Goal: Information Seeking & Learning: Understand process/instructions

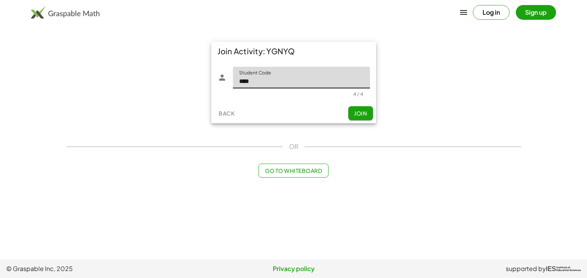
type input "****"
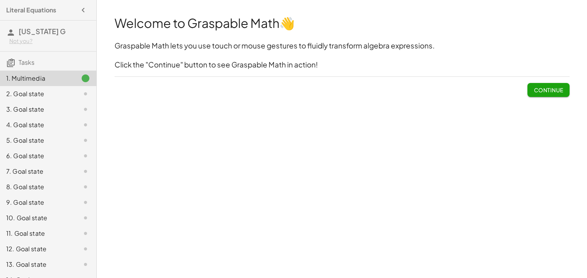
click at [550, 90] on span "Continue" at bounding box center [548, 89] width 29 height 7
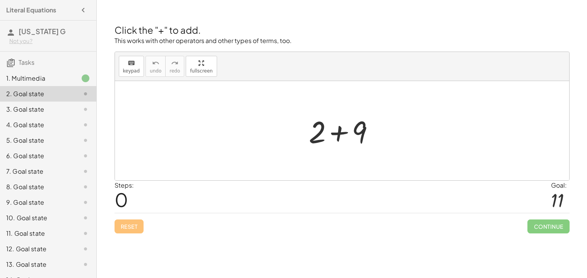
click at [328, 135] on div at bounding box center [345, 131] width 80 height 40
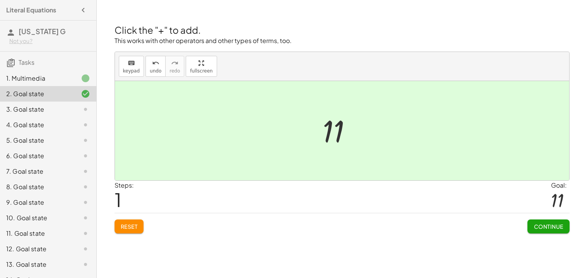
click at [134, 228] on span "Reset" at bounding box center [129, 226] width 17 height 7
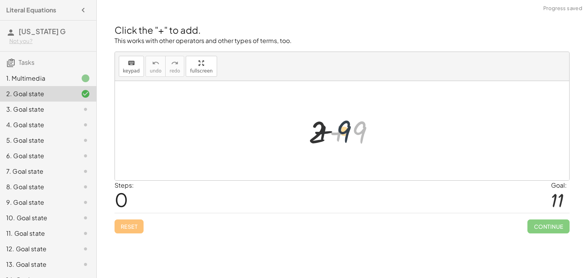
drag, startPoint x: 360, startPoint y: 131, endPoint x: 324, endPoint y: 128, distance: 35.3
click at [324, 128] on div at bounding box center [345, 131] width 80 height 40
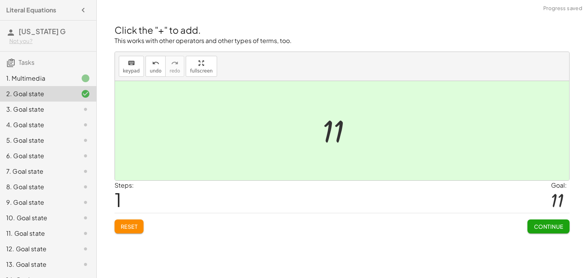
click at [123, 230] on button "Reset" at bounding box center [129, 226] width 29 height 14
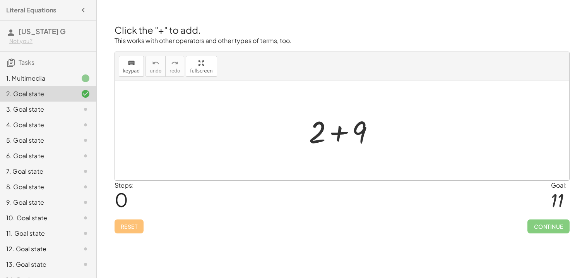
click at [328, 134] on div at bounding box center [345, 131] width 80 height 40
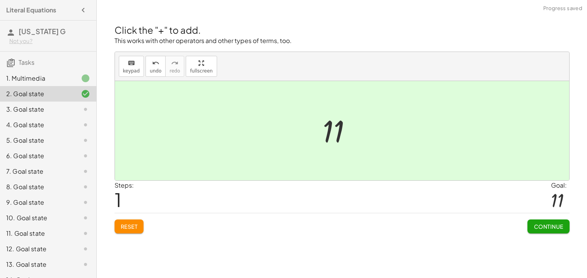
click at [553, 232] on button "Continue" at bounding box center [549, 226] width 42 height 14
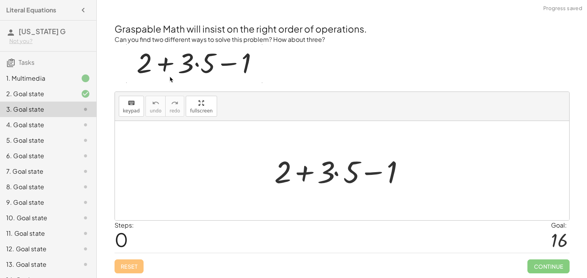
click at [332, 172] on div at bounding box center [345, 171] width 149 height 40
click at [336, 172] on div at bounding box center [345, 171] width 149 height 40
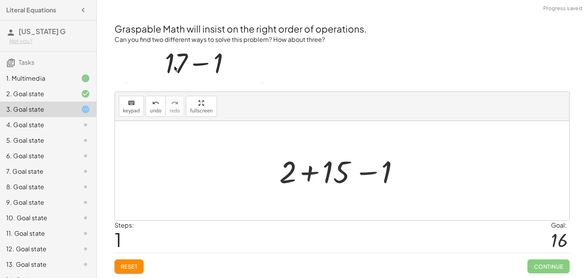
click at [309, 176] on div at bounding box center [345, 171] width 139 height 40
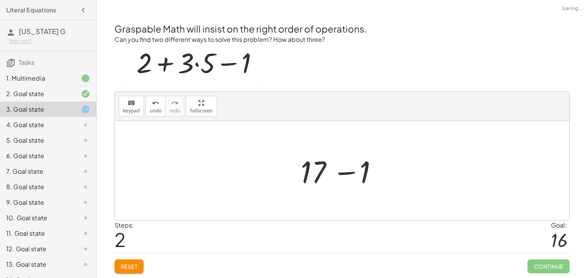
click at [343, 174] on div at bounding box center [345, 171] width 96 height 40
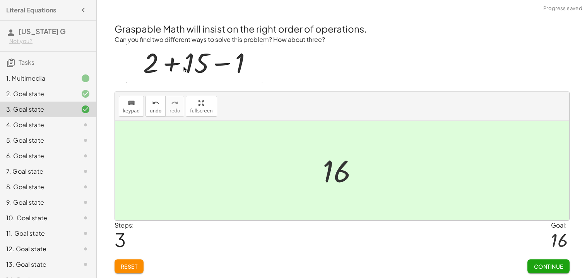
click at [562, 267] on span "Continue" at bounding box center [548, 265] width 29 height 7
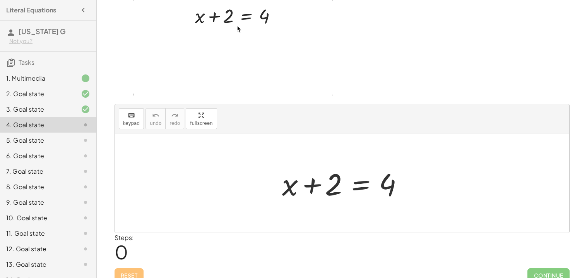
scroll to position [53, 0]
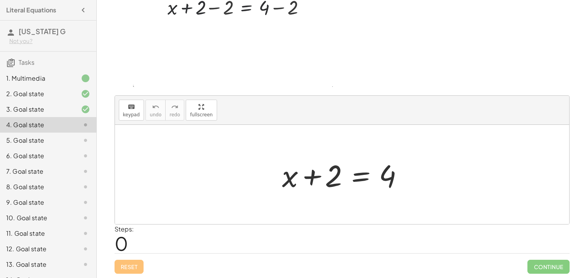
click at [360, 177] on div at bounding box center [345, 174] width 134 height 40
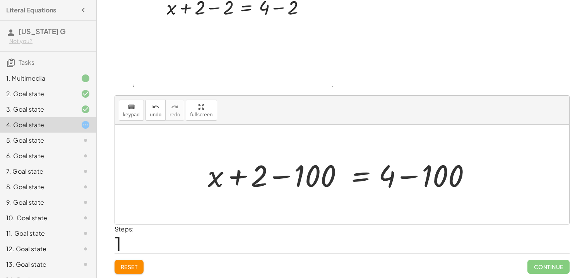
click at [237, 178] on div at bounding box center [345, 174] width 282 height 40
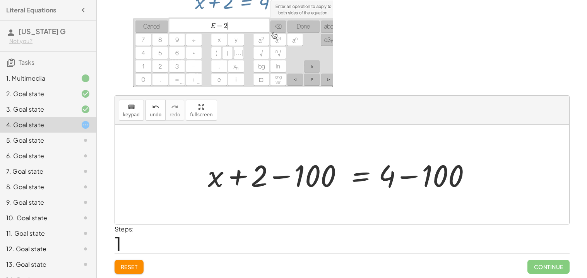
click at [282, 177] on div at bounding box center [345, 174] width 282 height 40
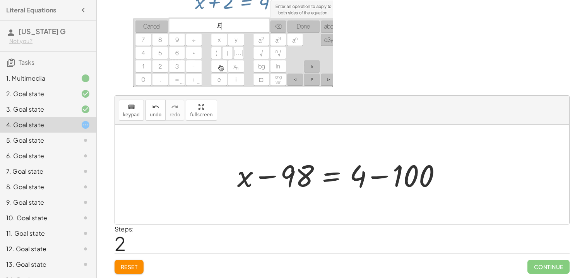
click at [384, 176] on div at bounding box center [344, 174] width 223 height 40
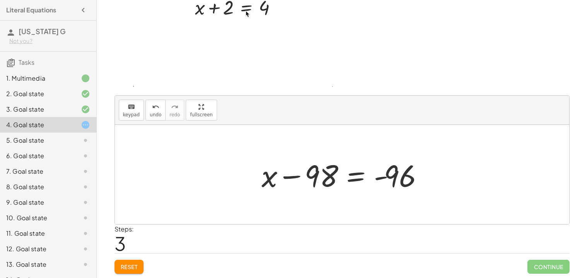
click at [273, 177] on div at bounding box center [345, 174] width 175 height 40
click at [316, 175] on div at bounding box center [345, 174] width 175 height 40
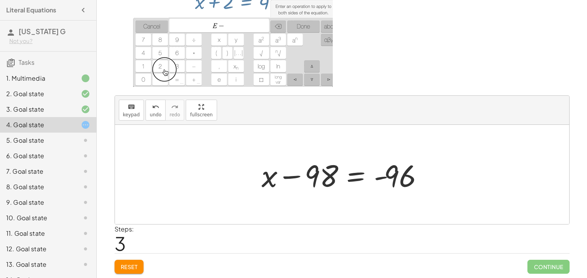
click at [297, 175] on div at bounding box center [345, 174] width 175 height 40
click at [355, 175] on div at bounding box center [345, 174] width 175 height 40
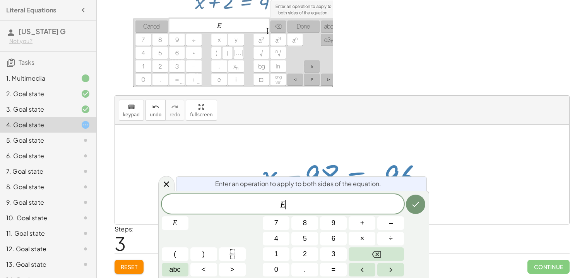
click at [377, 138] on div at bounding box center [342, 174] width 454 height 99
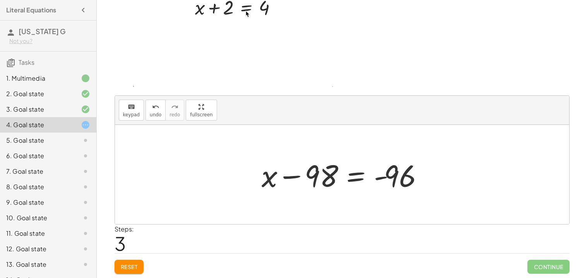
click at [386, 177] on div at bounding box center [345, 174] width 175 height 40
click at [382, 179] on div at bounding box center [345, 174] width 175 height 40
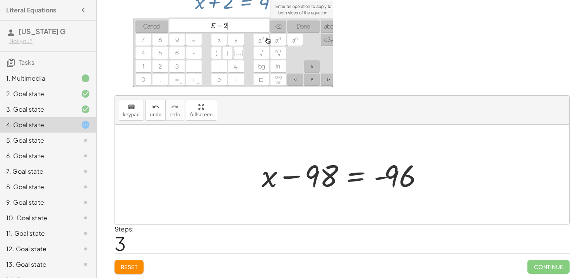
click at [382, 179] on div at bounding box center [345, 174] width 175 height 40
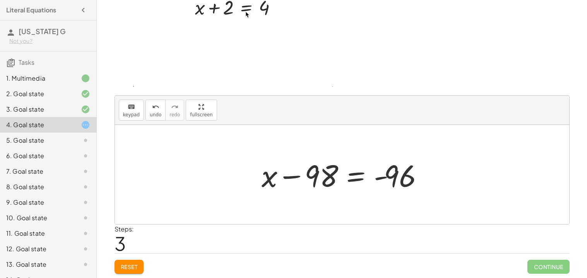
click at [394, 180] on div at bounding box center [345, 174] width 175 height 40
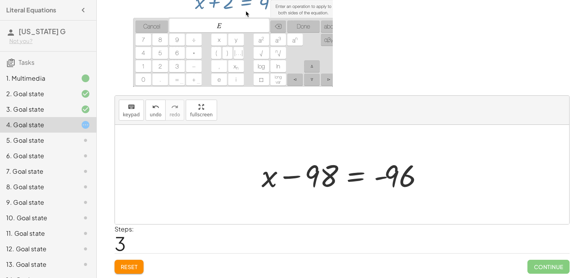
click at [394, 180] on div at bounding box center [345, 174] width 175 height 40
drag, startPoint x: 264, startPoint y: 177, endPoint x: 348, endPoint y: 170, distance: 84.3
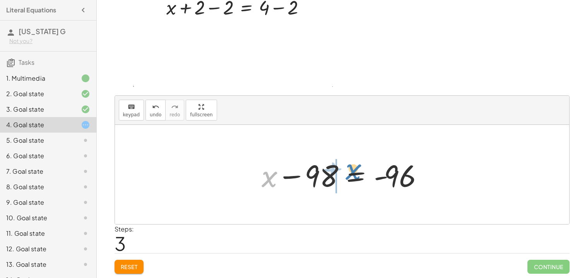
click at [348, 170] on div at bounding box center [345, 174] width 175 height 40
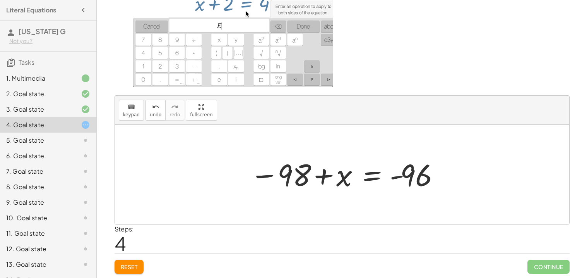
click at [282, 175] on div at bounding box center [344, 174] width 197 height 38
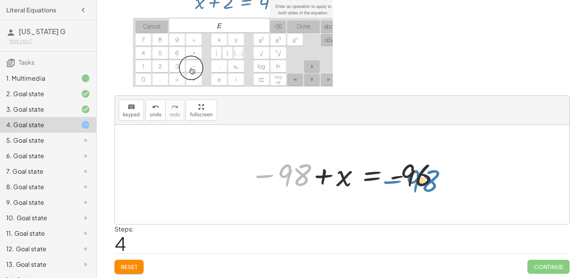
drag, startPoint x: 262, startPoint y: 175, endPoint x: 391, endPoint y: 181, distance: 129.0
click at [391, 181] on div at bounding box center [344, 174] width 197 height 38
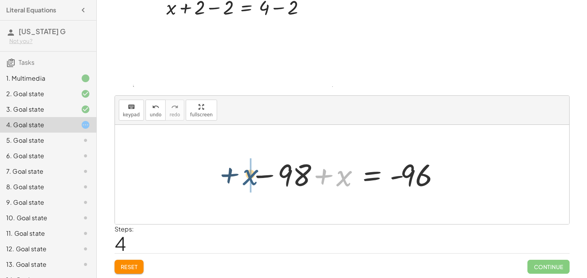
drag, startPoint x: 347, startPoint y: 176, endPoint x: 249, endPoint y: 175, distance: 97.9
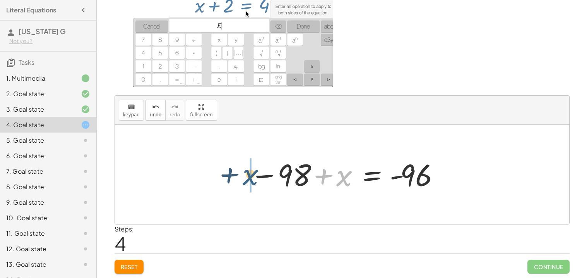
click at [249, 175] on div at bounding box center [344, 174] width 197 height 38
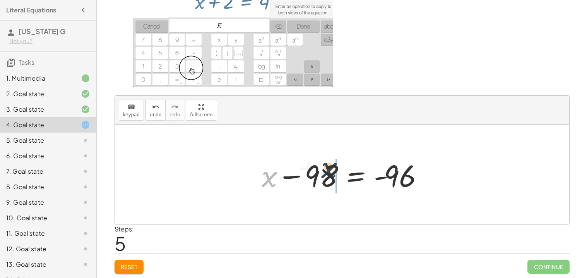
drag, startPoint x: 268, startPoint y: 176, endPoint x: 334, endPoint y: 165, distance: 66.2
click at [334, 165] on div at bounding box center [345, 174] width 175 height 40
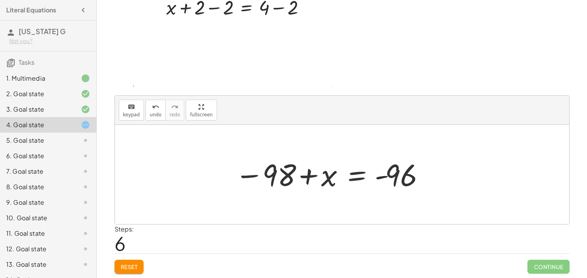
click at [322, 167] on div at bounding box center [329, 174] width 197 height 38
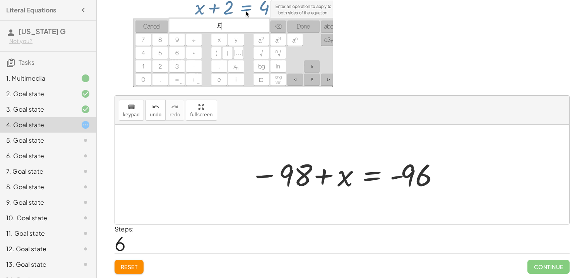
click at [333, 174] on div at bounding box center [344, 174] width 197 height 38
click at [388, 171] on div at bounding box center [344, 174] width 197 height 38
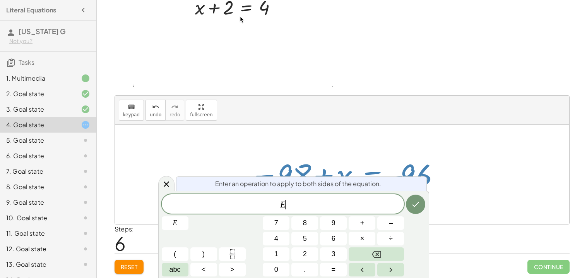
click at [463, 180] on div at bounding box center [342, 174] width 454 height 99
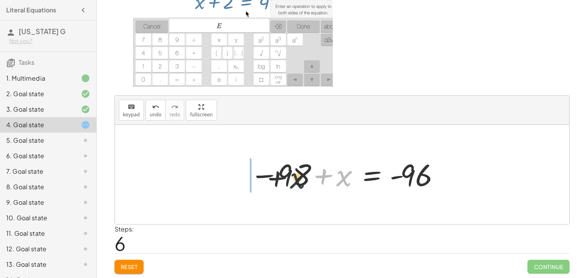
drag, startPoint x: 338, startPoint y: 175, endPoint x: 259, endPoint y: 176, distance: 79.0
click at [259, 176] on div at bounding box center [344, 174] width 197 height 38
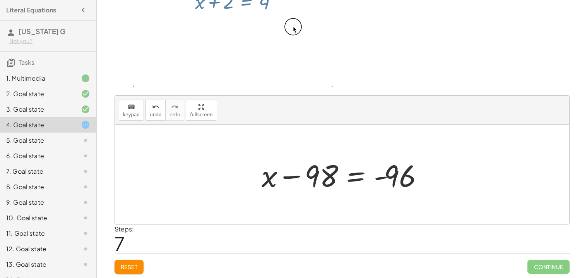
click at [295, 176] on div at bounding box center [345, 174] width 175 height 40
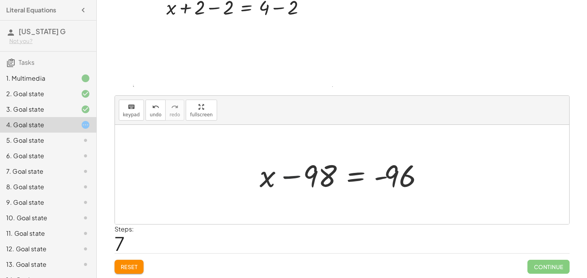
click at [295, 176] on div at bounding box center [345, 174] width 175 height 40
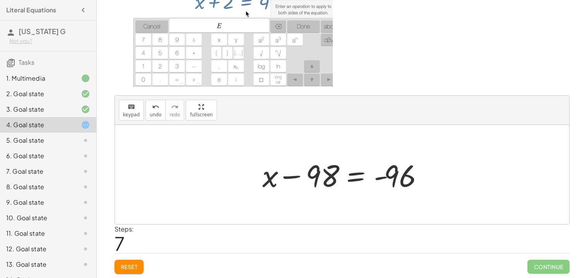
click at [295, 176] on div at bounding box center [345, 174] width 175 height 40
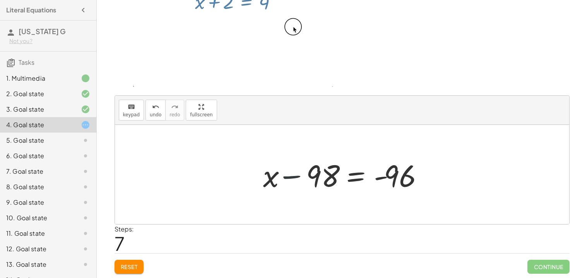
click at [295, 176] on div at bounding box center [345, 174] width 175 height 40
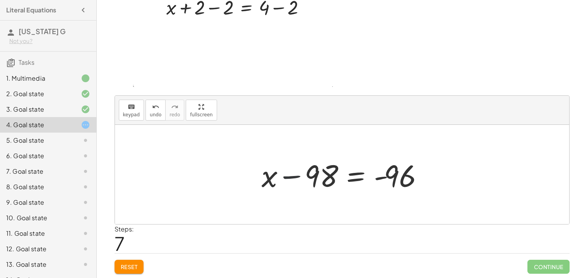
click at [295, 176] on div at bounding box center [345, 174] width 175 height 40
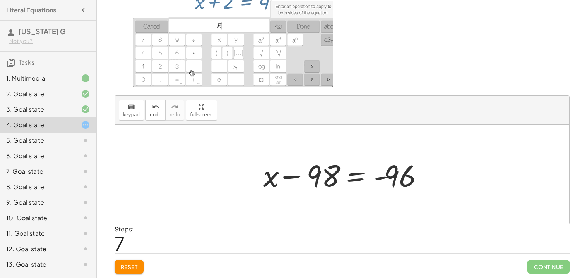
click at [295, 176] on div at bounding box center [345, 174] width 175 height 40
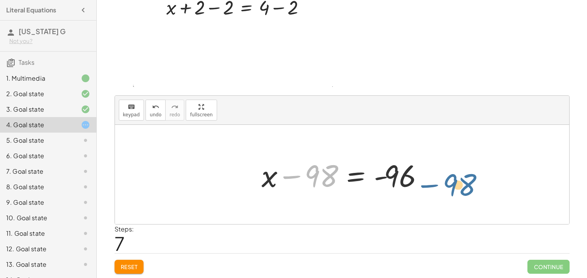
drag, startPoint x: 318, startPoint y: 179, endPoint x: 458, endPoint y: 183, distance: 139.8
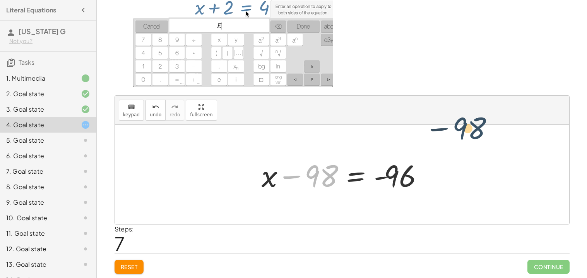
drag, startPoint x: 312, startPoint y: 176, endPoint x: 463, endPoint y: 128, distance: 157.8
click at [463, 128] on div "+ x + 2 = 4 + x + 2 − 100 = + 4 − 100 + x − 98 = + 4 − 100 + x − 98 = - 96 − 98…" at bounding box center [342, 174] width 454 height 99
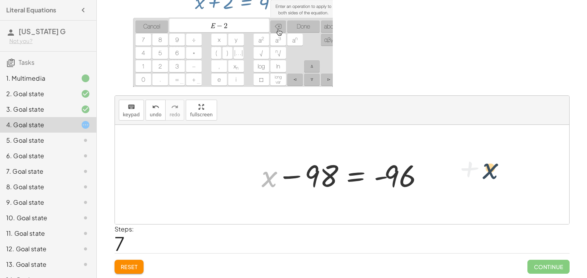
drag, startPoint x: 261, startPoint y: 184, endPoint x: 505, endPoint y: 172, distance: 244.1
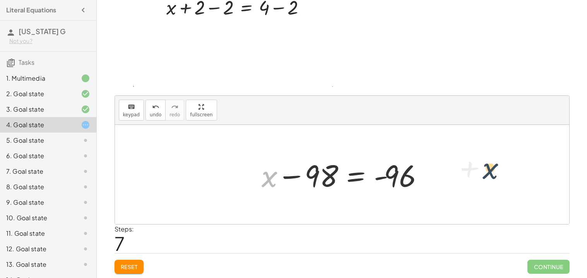
click at [505, 172] on div "+ x + 2 = 4 + x + 2 − 100 = + 4 − 100 + x − 98 = + 4 − 100 + x − 98 = - 96 − 98…" at bounding box center [342, 174] width 454 height 99
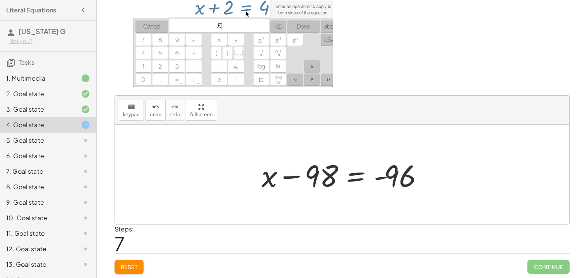
click at [411, 177] on div at bounding box center [345, 174] width 175 height 40
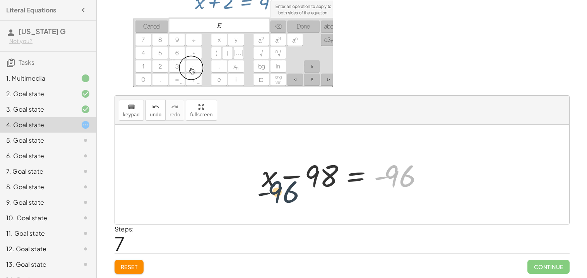
drag, startPoint x: 411, startPoint y: 177, endPoint x: 271, endPoint y: 194, distance: 140.8
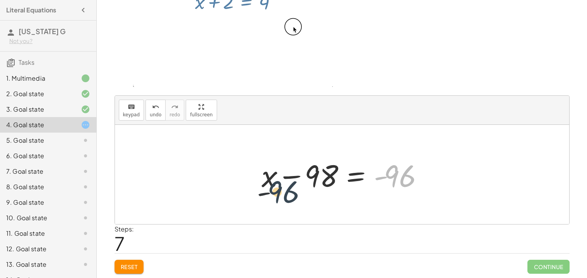
click at [271, 194] on div "+ x + 2 = 4 + x + 2 − 100 = + 4 − 100 + x − 98 = + 4 − 100 + x − 98 = - 96 − 98…" at bounding box center [342, 174] width 185 height 44
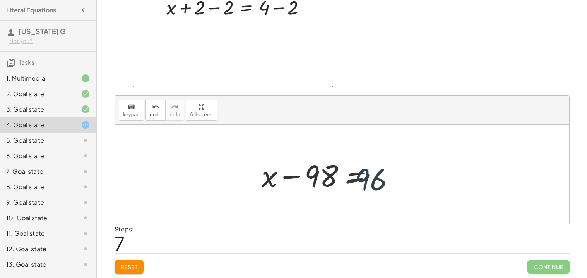
click at [271, 194] on div "+ x + 2 = 4 + x + 2 − 100 = + 4 − 100 + x − 98 = + 4 − 100 + x − 98 = - 96 − 98…" at bounding box center [342, 174] width 185 height 44
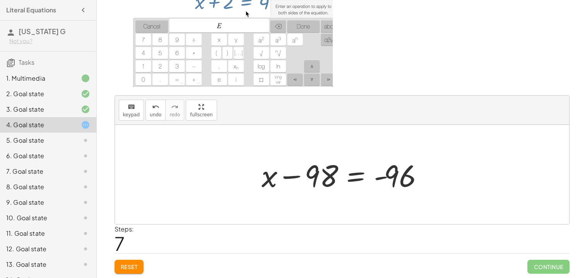
click at [360, 176] on div at bounding box center [345, 174] width 175 height 40
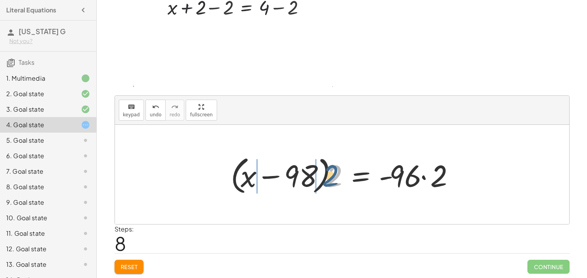
drag, startPoint x: 335, startPoint y: 184, endPoint x: 304, endPoint y: 178, distance: 31.5
click at [304, 178] on div at bounding box center [345, 174] width 237 height 45
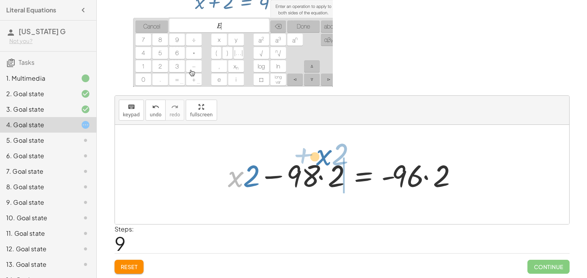
drag, startPoint x: 237, startPoint y: 173, endPoint x: 326, endPoint y: 151, distance: 92.1
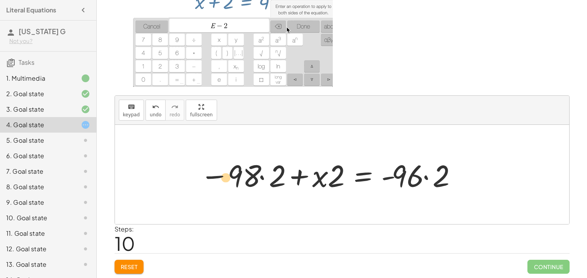
drag, startPoint x: 403, startPoint y: 177, endPoint x: 225, endPoint y: 178, distance: 177.7
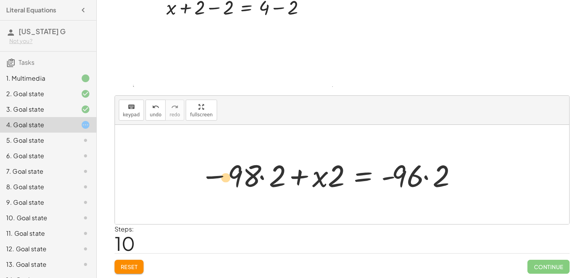
click at [225, 178] on div at bounding box center [328, 174] width 265 height 40
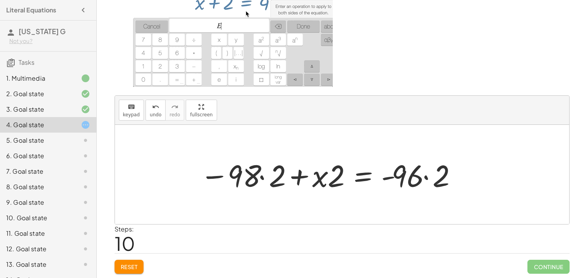
click at [264, 178] on div at bounding box center [328, 174] width 265 height 40
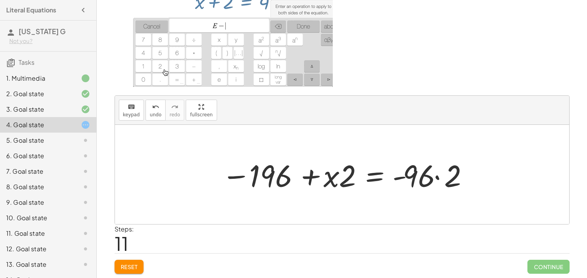
click at [437, 178] on div at bounding box center [345, 174] width 254 height 40
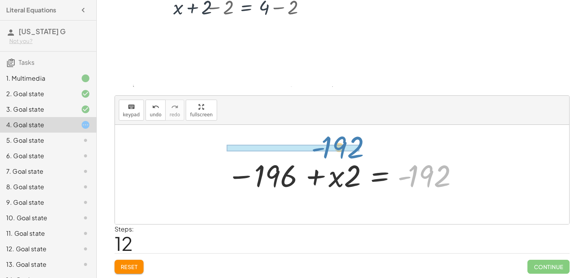
drag, startPoint x: 437, startPoint y: 178, endPoint x: 343, endPoint y: 149, distance: 98.3
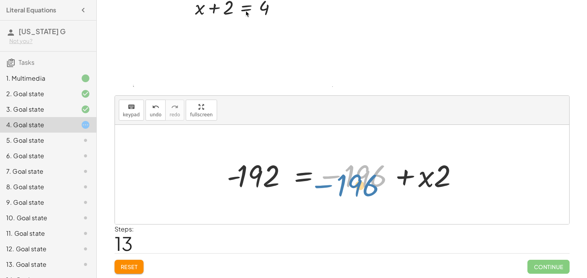
drag, startPoint x: 367, startPoint y: 175, endPoint x: 397, endPoint y: 192, distance: 33.8
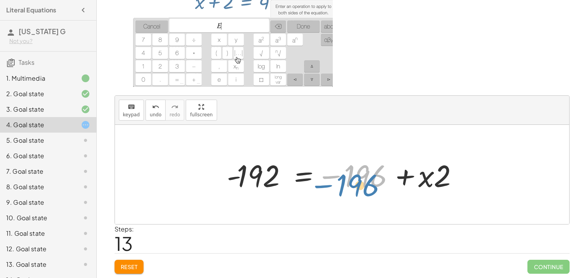
click at [397, 192] on div at bounding box center [345, 174] width 244 height 40
click at [401, 178] on div at bounding box center [345, 174] width 244 height 40
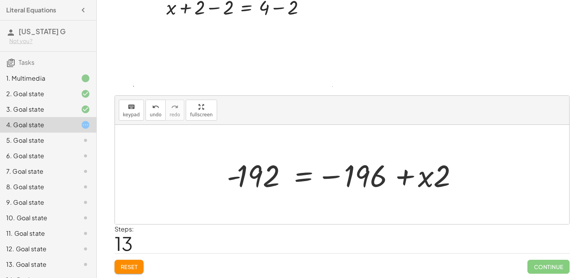
click at [401, 178] on div at bounding box center [345, 174] width 244 height 40
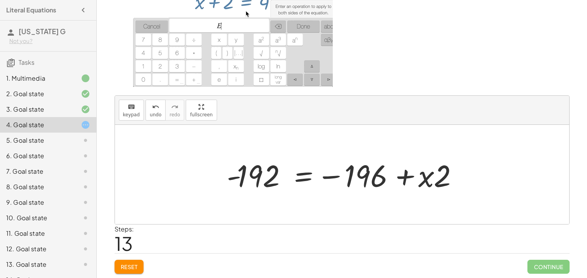
click at [401, 178] on div at bounding box center [345, 174] width 244 height 40
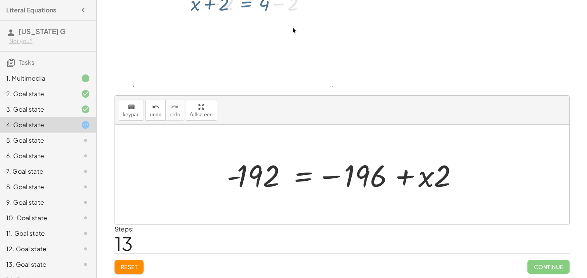
click at [401, 178] on div at bounding box center [345, 174] width 244 height 40
click at [325, 176] on div at bounding box center [345, 174] width 244 height 40
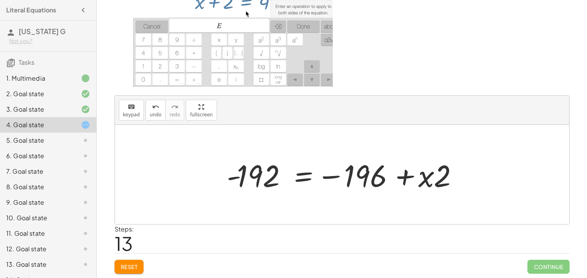
click at [325, 176] on div at bounding box center [345, 174] width 244 height 40
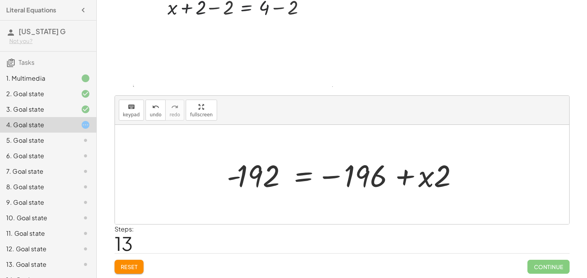
click at [310, 177] on div at bounding box center [345, 174] width 244 height 40
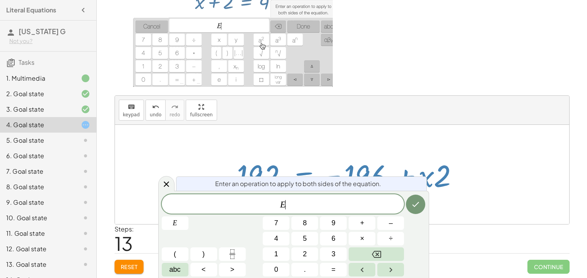
click at [310, 177] on div "Enter an operation to apply to both sides of the equation." at bounding box center [301, 183] width 251 height 14
click at [439, 132] on div at bounding box center [342, 174] width 454 height 99
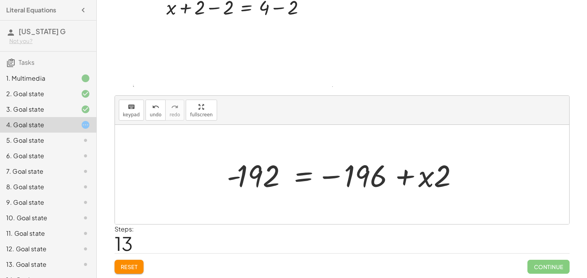
click at [234, 180] on div at bounding box center [345, 174] width 244 height 40
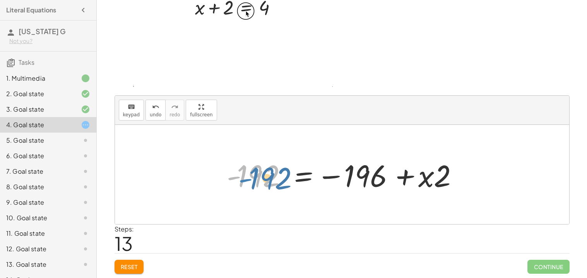
drag, startPoint x: 234, startPoint y: 180, endPoint x: 246, endPoint y: 183, distance: 12.2
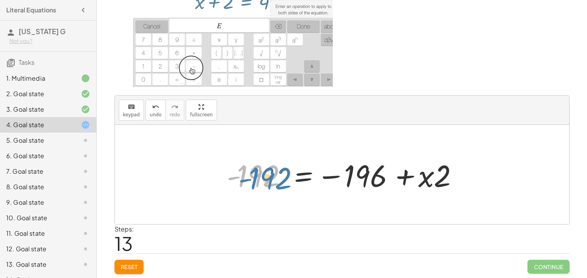
click at [246, 183] on div at bounding box center [345, 174] width 244 height 40
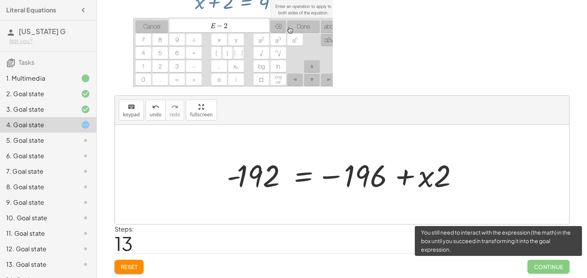
click at [541, 266] on span "Continue" at bounding box center [549, 266] width 42 height 14
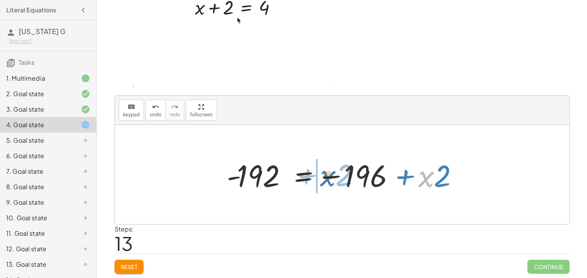
drag, startPoint x: 432, startPoint y: 183, endPoint x: 334, endPoint y: 182, distance: 98.3
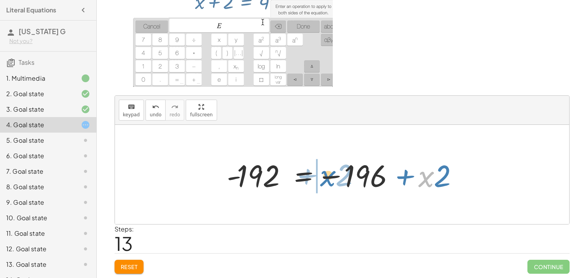
click at [334, 182] on div at bounding box center [345, 174] width 244 height 40
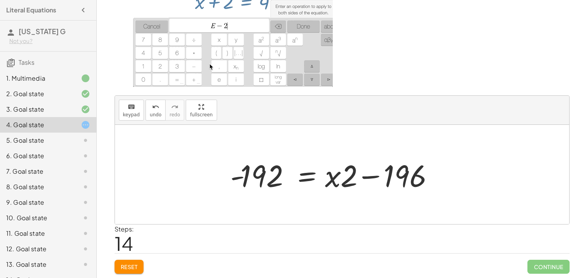
click at [340, 180] on div at bounding box center [336, 174] width 221 height 40
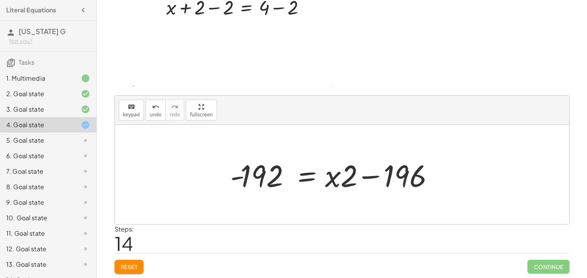
click at [340, 180] on div at bounding box center [336, 174] width 221 height 40
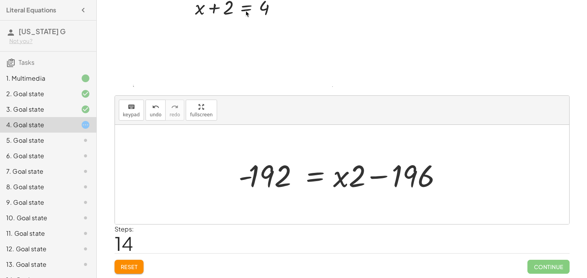
click at [340, 180] on div at bounding box center [345, 174] width 221 height 40
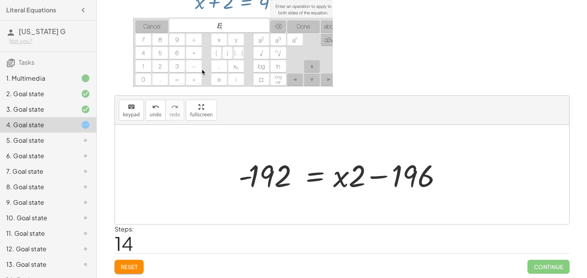
click at [340, 180] on div at bounding box center [345, 174] width 221 height 40
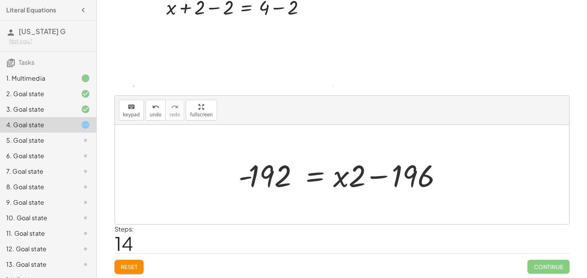
click at [340, 180] on div at bounding box center [345, 174] width 221 height 40
drag, startPoint x: 340, startPoint y: 180, endPoint x: 279, endPoint y: 190, distance: 62.4
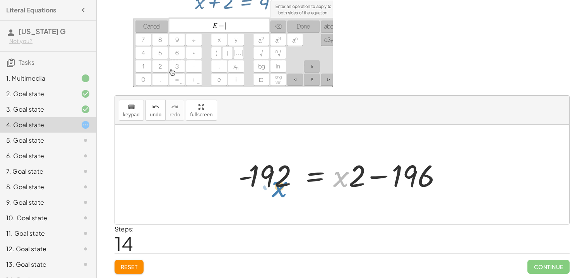
click at [279, 190] on div at bounding box center [345, 174] width 221 height 40
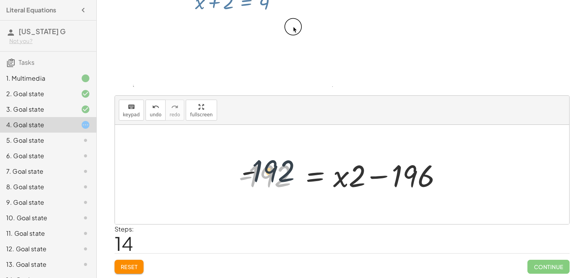
drag, startPoint x: 283, startPoint y: 176, endPoint x: 452, endPoint y: 181, distance: 168.4
click at [452, 181] on div at bounding box center [345, 174] width 221 height 40
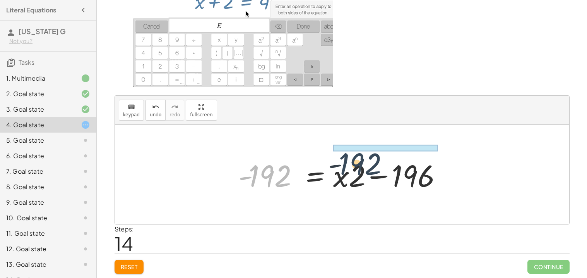
drag, startPoint x: 255, startPoint y: 176, endPoint x: 352, endPoint y: 163, distance: 98.4
click at [352, 163] on div at bounding box center [345, 174] width 221 height 40
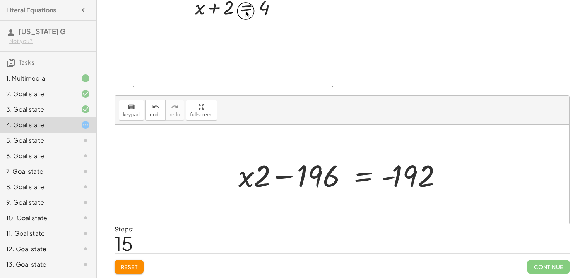
click at [121, 263] on span "Reset" at bounding box center [129, 266] width 17 height 7
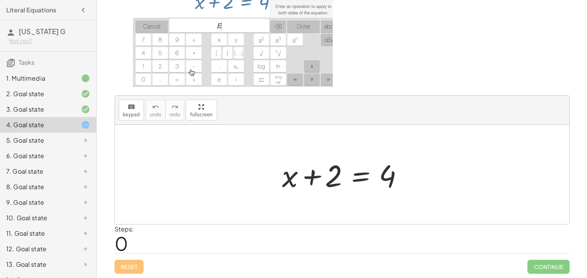
click at [362, 177] on div at bounding box center [345, 174] width 134 height 40
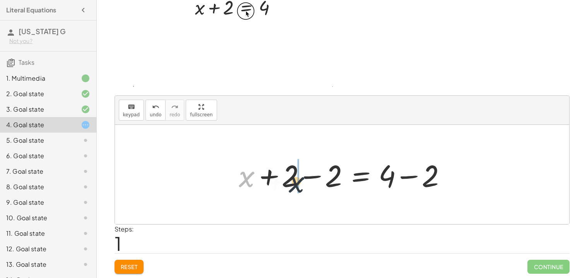
drag, startPoint x: 249, startPoint y: 177, endPoint x: 327, endPoint y: 184, distance: 78.9
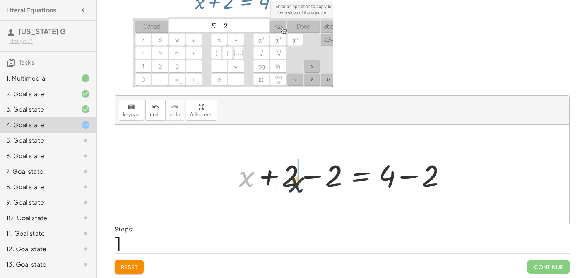
click at [327, 184] on div at bounding box center [345, 174] width 220 height 40
click at [314, 175] on div at bounding box center [345, 174] width 220 height 40
drag, startPoint x: 252, startPoint y: 176, endPoint x: 338, endPoint y: 174, distance: 85.9
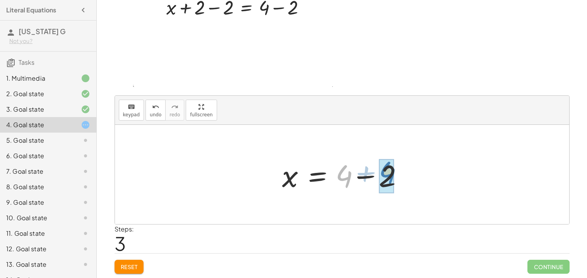
drag, startPoint x: 343, startPoint y: 182, endPoint x: 388, endPoint y: 182, distance: 44.5
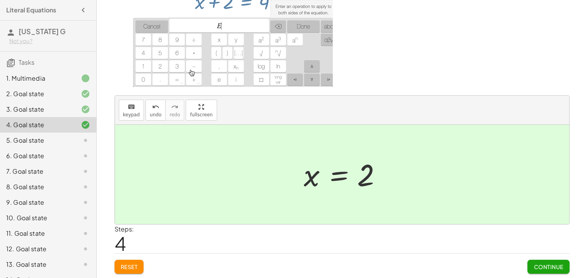
click at [548, 260] on button "Continue" at bounding box center [549, 266] width 42 height 14
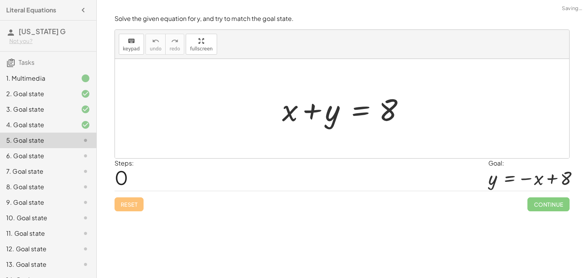
scroll to position [0, 0]
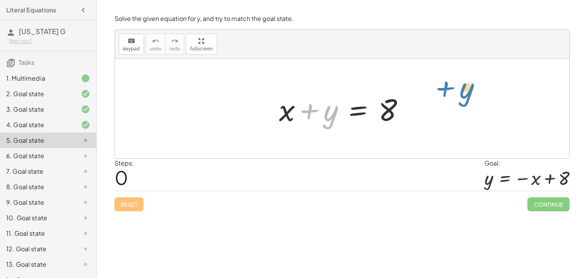
drag, startPoint x: 328, startPoint y: 112, endPoint x: 465, endPoint y: 90, distance: 138.8
drag, startPoint x: 392, startPoint y: 108, endPoint x: 315, endPoint y: 109, distance: 77.0
click at [315, 109] on div at bounding box center [344, 109] width 139 height 40
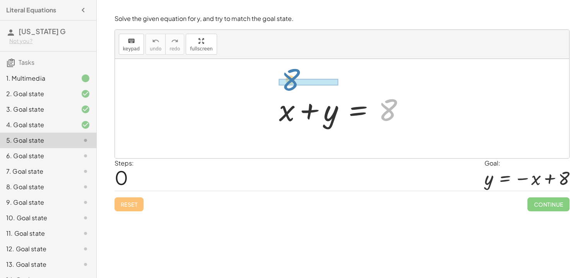
drag, startPoint x: 386, startPoint y: 108, endPoint x: 288, endPoint y: 77, distance: 102.5
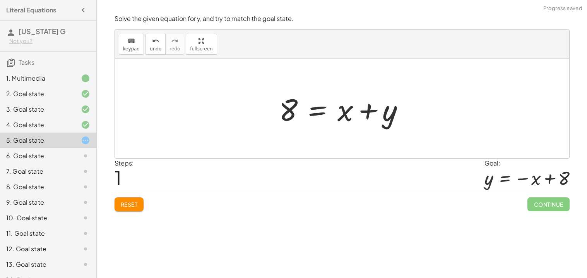
click at [314, 111] on div at bounding box center [344, 109] width 139 height 40
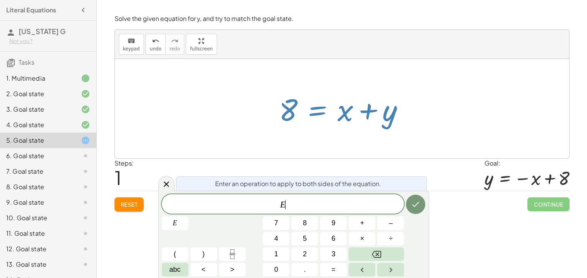
click at [133, 199] on button "Reset" at bounding box center [129, 204] width 29 height 14
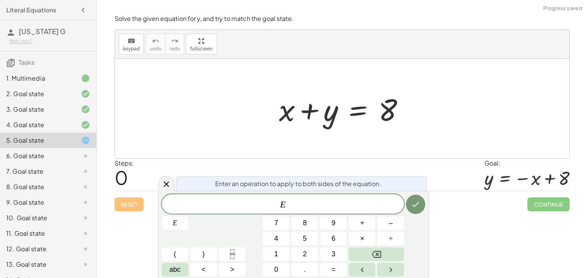
click at [354, 113] on div at bounding box center [344, 109] width 139 height 40
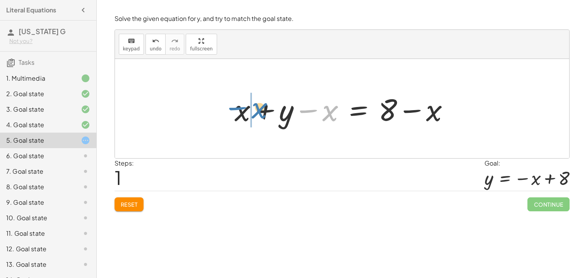
drag, startPoint x: 330, startPoint y: 117, endPoint x: 259, endPoint y: 114, distance: 70.9
click at [259, 114] on div at bounding box center [345, 109] width 229 height 40
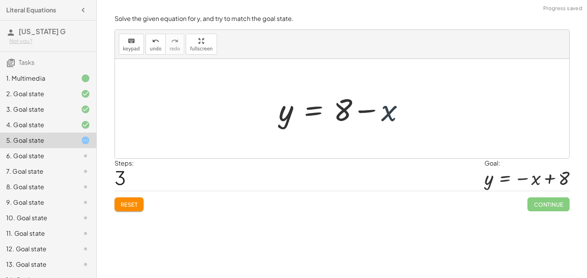
click at [383, 116] on div at bounding box center [344, 109] width 139 height 40
drag, startPoint x: 342, startPoint y: 117, endPoint x: 434, endPoint y: 120, distance: 91.8
click at [434, 120] on div "+ x + y = 8 + x + y − x = + 8 − x + x − x + y = + 8 − x + 0 + y = + 8 − x + 8 y…" at bounding box center [342, 108] width 454 height 99
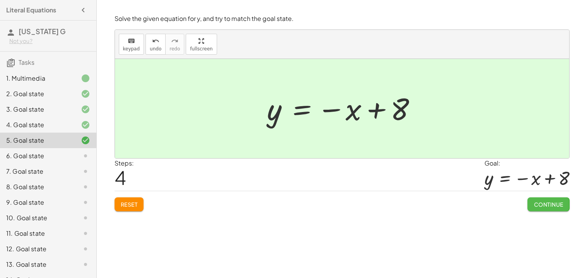
click at [552, 207] on span "Continue" at bounding box center [548, 203] width 29 height 7
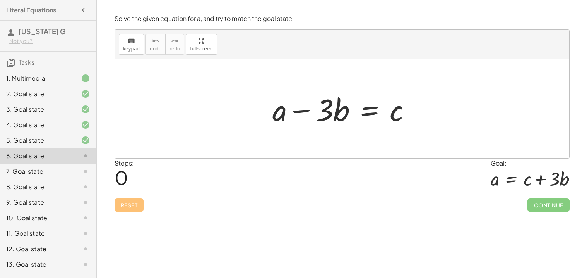
click at [366, 111] on div at bounding box center [345, 109] width 152 height 40
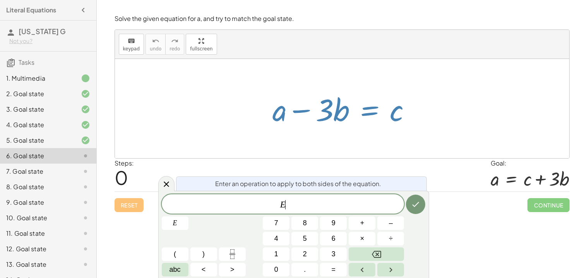
drag, startPoint x: 320, startPoint y: 121, endPoint x: 401, endPoint y: 118, distance: 80.6
click at [401, 118] on div at bounding box center [345, 109] width 152 height 40
drag, startPoint x: 400, startPoint y: 118, endPoint x: 386, endPoint y: 117, distance: 14.1
click at [386, 117] on div at bounding box center [345, 109] width 152 height 40
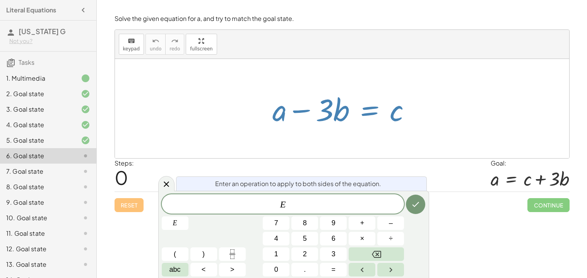
click at [373, 134] on div at bounding box center [342, 108] width 454 height 99
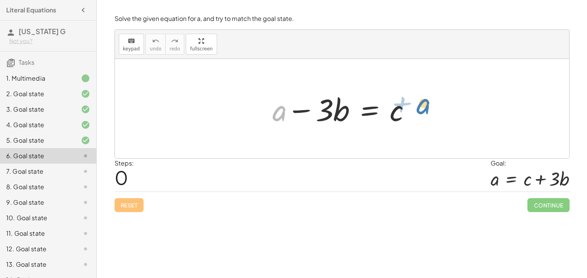
drag, startPoint x: 272, startPoint y: 113, endPoint x: 416, endPoint y: 106, distance: 144.1
click at [416, 106] on div at bounding box center [345, 109] width 152 height 40
drag, startPoint x: 348, startPoint y: 110, endPoint x: 423, endPoint y: 112, distance: 75.9
click at [423, 112] on div "· b + a − · 3 · b = c" at bounding box center [342, 108] width 454 height 99
click at [367, 114] on div at bounding box center [345, 109] width 152 height 40
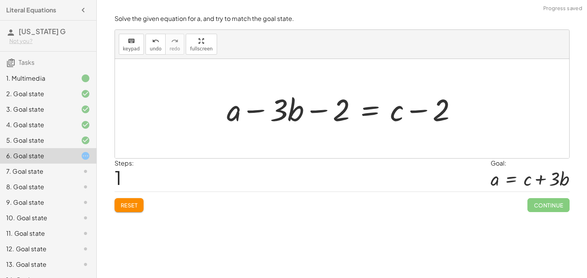
click at [437, 114] on div at bounding box center [345, 109] width 244 height 40
click at [437, 112] on div at bounding box center [345, 109] width 244 height 40
click at [415, 111] on div at bounding box center [345, 109] width 244 height 40
click at [318, 113] on div at bounding box center [345, 109] width 244 height 40
click at [259, 110] on div at bounding box center [345, 109] width 244 height 40
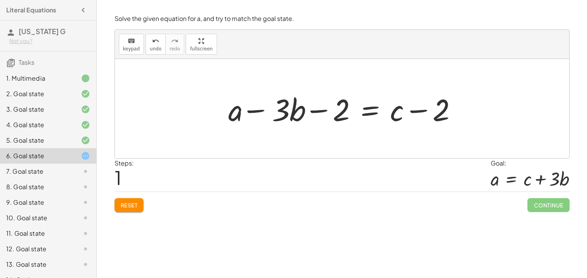
click at [259, 110] on div at bounding box center [345, 109] width 244 height 40
click at [369, 111] on div at bounding box center [345, 109] width 244 height 40
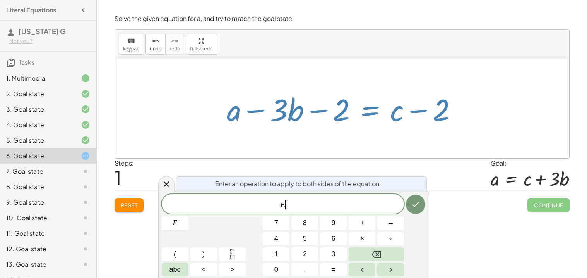
click at [369, 111] on div at bounding box center [345, 109] width 244 height 40
click at [132, 207] on span "Reset" at bounding box center [129, 204] width 17 height 7
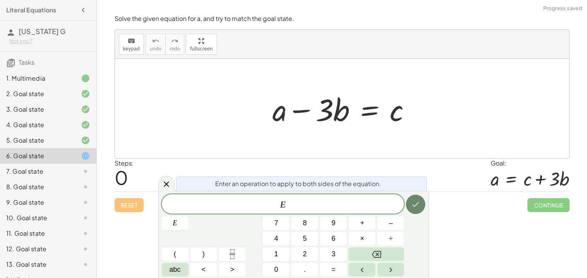
click at [418, 197] on button "Done" at bounding box center [415, 203] width 19 height 19
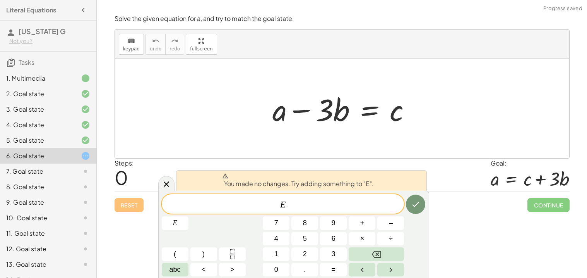
click at [366, 142] on div at bounding box center [342, 108] width 454 height 99
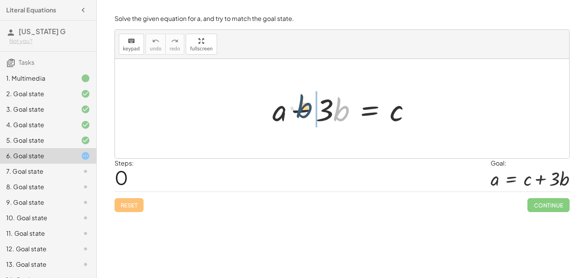
drag, startPoint x: 334, startPoint y: 113, endPoint x: 296, endPoint y: 110, distance: 38.5
click at [296, 110] on div at bounding box center [345, 109] width 152 height 40
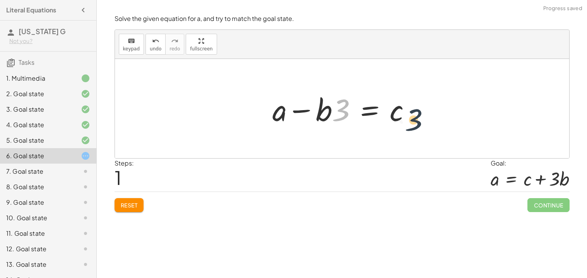
drag, startPoint x: 339, startPoint y: 106, endPoint x: 421, endPoint y: 115, distance: 83.3
drag, startPoint x: 319, startPoint y: 116, endPoint x: 454, endPoint y: 103, distance: 135.8
click at [454, 103] on div "+ a − · 3 · b = c · b + a − · 3 · b = c" at bounding box center [342, 108] width 454 height 99
click at [370, 117] on div at bounding box center [345, 109] width 152 height 40
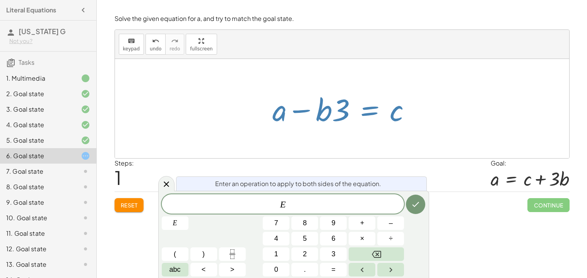
drag, startPoint x: 336, startPoint y: 115, endPoint x: 320, endPoint y: 112, distance: 15.7
click at [320, 112] on div at bounding box center [345, 109] width 152 height 40
click at [363, 158] on div "Steps: 1 Goal: a = + c + · 3 · b" at bounding box center [342, 174] width 455 height 33
click at [167, 187] on icon at bounding box center [166, 183] width 9 height 9
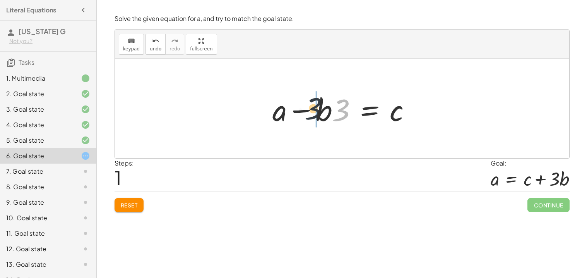
drag, startPoint x: 342, startPoint y: 115, endPoint x: 310, endPoint y: 115, distance: 32.5
click at [310, 115] on div at bounding box center [345, 109] width 152 height 40
click at [136, 205] on span "Reset" at bounding box center [129, 204] width 17 height 7
click at [305, 113] on div at bounding box center [345, 109] width 152 height 40
click at [303, 112] on div at bounding box center [345, 109] width 152 height 40
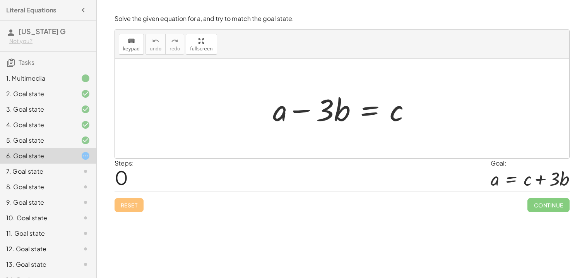
click at [303, 112] on div at bounding box center [345, 109] width 152 height 40
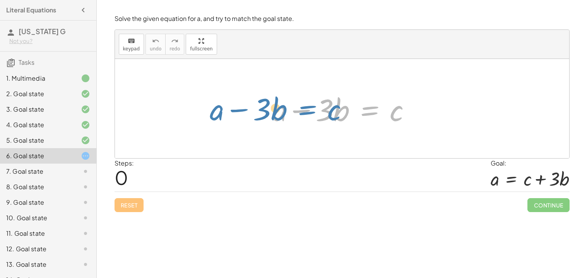
drag, startPoint x: 389, startPoint y: 117, endPoint x: 317, endPoint y: 116, distance: 72.4
click at [317, 116] on div at bounding box center [345, 109] width 152 height 40
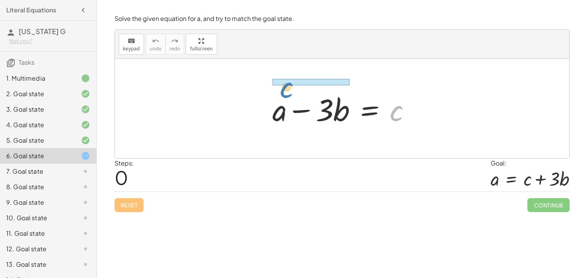
drag, startPoint x: 393, startPoint y: 115, endPoint x: 288, endPoint y: 89, distance: 108.8
click at [288, 89] on div at bounding box center [345, 109] width 152 height 40
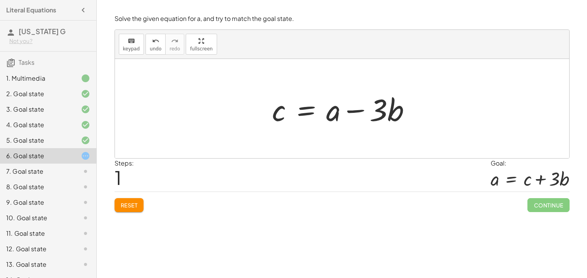
click at [125, 210] on button "Reset" at bounding box center [129, 205] width 29 height 14
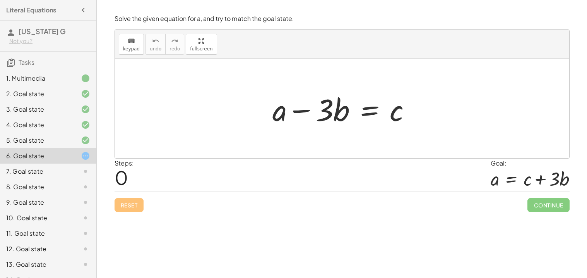
click at [367, 105] on div at bounding box center [345, 109] width 152 height 40
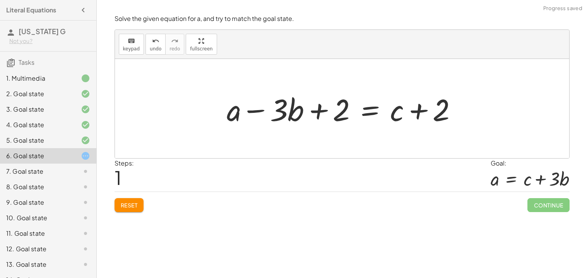
click at [422, 116] on div at bounding box center [345, 109] width 244 height 40
click at [373, 113] on div at bounding box center [345, 109] width 244 height 40
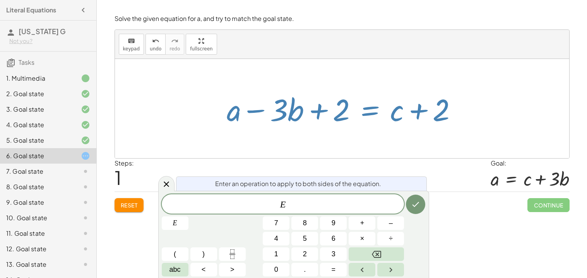
click at [128, 205] on span "Reset" at bounding box center [129, 204] width 17 height 7
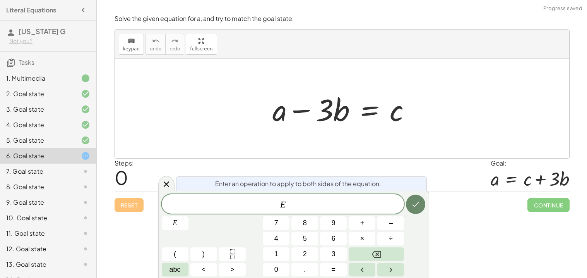
click at [407, 205] on button "Done" at bounding box center [415, 203] width 19 height 19
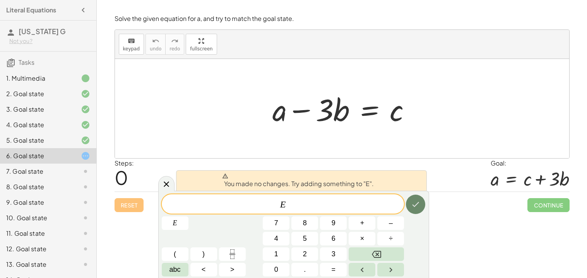
click at [408, 205] on button "Done" at bounding box center [415, 203] width 19 height 19
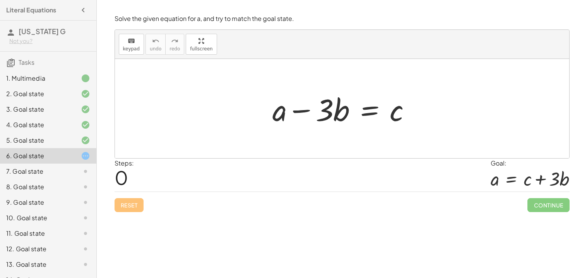
click at [408, 205] on div "Reset Continue" at bounding box center [342, 201] width 455 height 21
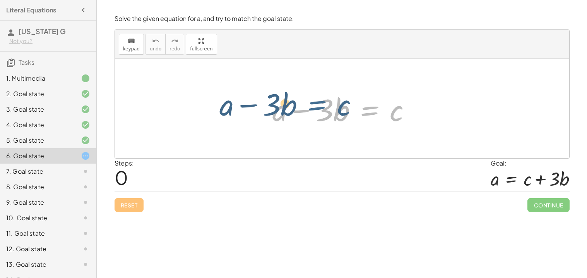
drag, startPoint x: 368, startPoint y: 115, endPoint x: 310, endPoint y: 109, distance: 57.9
click at [310, 109] on div at bounding box center [345, 109] width 152 height 40
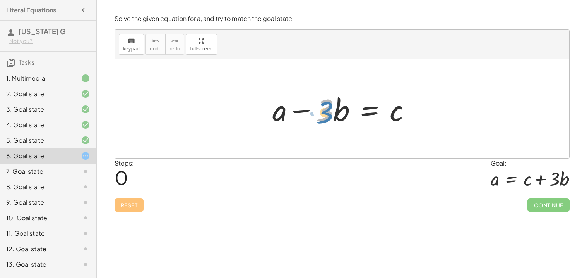
click at [314, 115] on div at bounding box center [345, 109] width 152 height 40
drag, startPoint x: 303, startPoint y: 110, endPoint x: 420, endPoint y: 112, distance: 116.9
click at [420, 112] on div at bounding box center [345, 109] width 152 height 40
drag, startPoint x: 399, startPoint y: 117, endPoint x: 283, endPoint y: 95, distance: 117.8
click at [283, 95] on div at bounding box center [345, 109] width 152 height 40
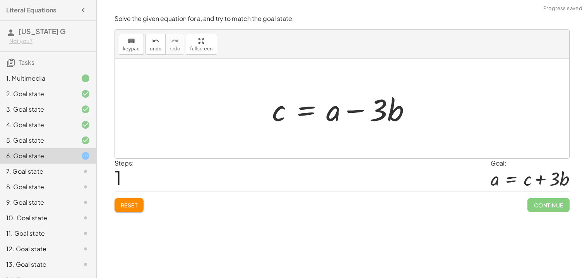
click at [125, 203] on span "Reset" at bounding box center [129, 204] width 17 height 7
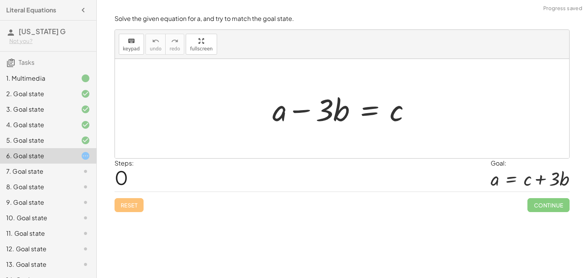
scroll to position [28, 0]
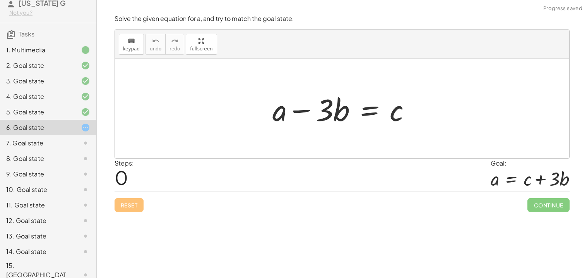
click at [367, 112] on div at bounding box center [345, 109] width 152 height 40
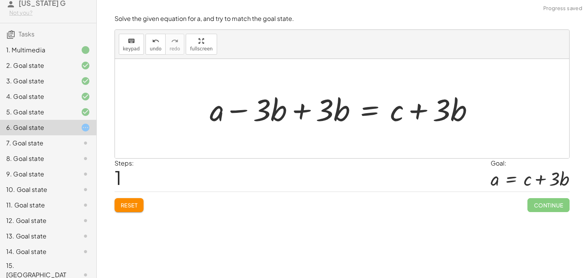
click at [300, 113] on div at bounding box center [345, 109] width 278 height 40
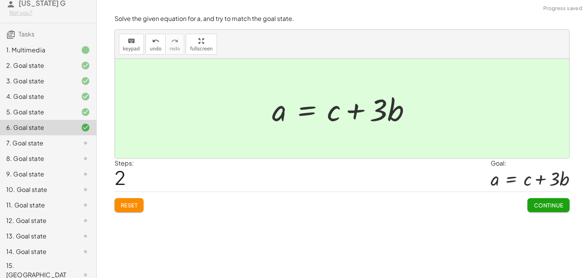
click at [545, 200] on button "Continue" at bounding box center [549, 205] width 42 height 14
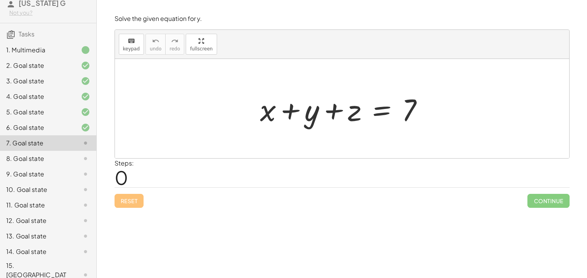
click at [336, 112] on div at bounding box center [345, 109] width 178 height 40
click at [295, 111] on div at bounding box center [345, 109] width 178 height 40
drag, startPoint x: 411, startPoint y: 118, endPoint x: 412, endPoint y: 114, distance: 4.2
click at [412, 114] on div at bounding box center [345, 109] width 178 height 40
click at [333, 111] on div at bounding box center [345, 109] width 178 height 40
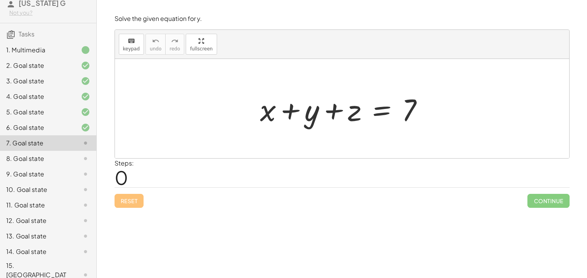
click at [381, 111] on div at bounding box center [345, 109] width 178 height 40
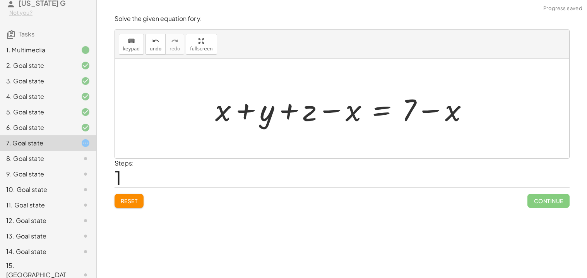
click at [134, 200] on span "Reset" at bounding box center [129, 200] width 17 height 7
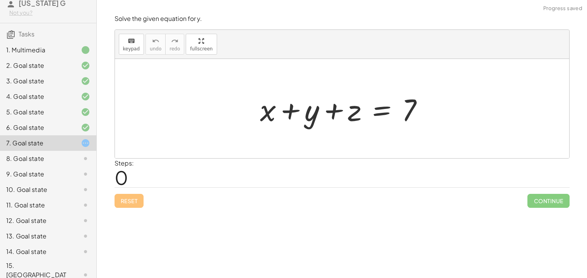
click at [377, 110] on div at bounding box center [345, 109] width 178 height 40
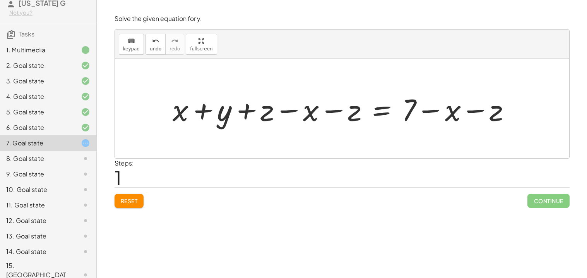
click at [288, 111] on div at bounding box center [345, 109] width 352 height 40
click at [328, 110] on div at bounding box center [345, 109] width 352 height 40
drag, startPoint x: 351, startPoint y: 112, endPoint x: 296, endPoint y: 114, distance: 55.8
click at [296, 114] on div at bounding box center [345, 109] width 352 height 40
drag, startPoint x: 341, startPoint y: 109, endPoint x: 180, endPoint y: 109, distance: 161.0
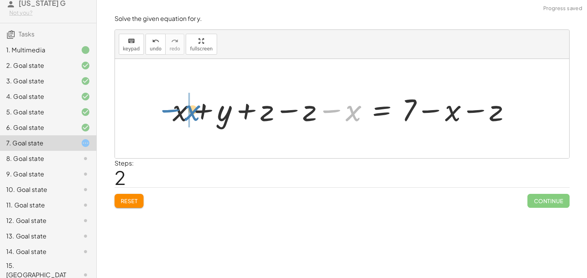
click at [180, 109] on div at bounding box center [345, 109] width 352 height 40
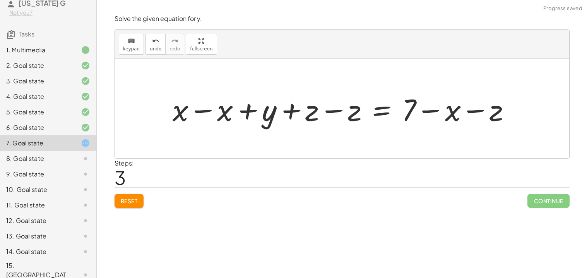
click at [200, 112] on div at bounding box center [345, 109] width 352 height 40
click at [336, 110] on div at bounding box center [390, 109] width 263 height 40
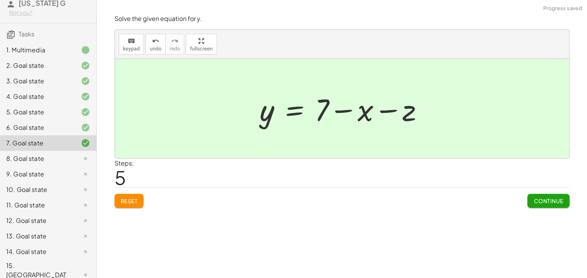
click at [552, 197] on button "Continue" at bounding box center [549, 201] width 42 height 14
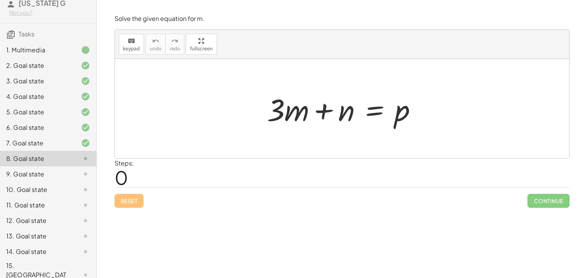
click at [374, 113] on div at bounding box center [345, 109] width 164 height 40
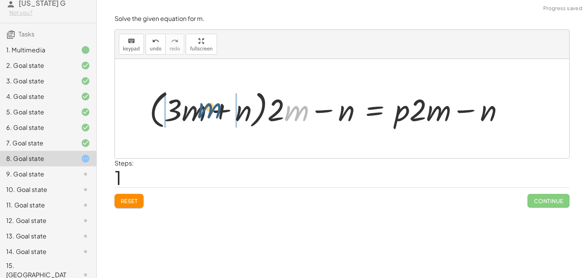
drag, startPoint x: 303, startPoint y: 116, endPoint x: 199, endPoint y: 118, distance: 103.4
click at [199, 118] on div at bounding box center [330, 108] width 369 height 45
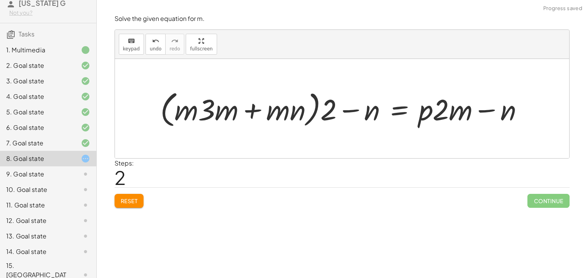
click at [210, 113] on div at bounding box center [344, 108] width 377 height 43
click at [252, 112] on div at bounding box center [344, 108] width 377 height 43
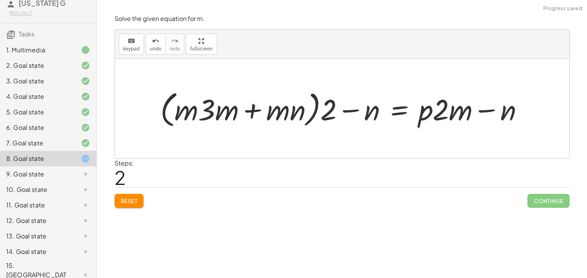
click at [252, 112] on div at bounding box center [344, 108] width 377 height 43
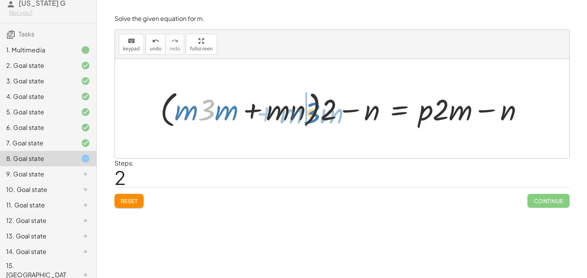
drag, startPoint x: 210, startPoint y: 116, endPoint x: 317, endPoint y: 119, distance: 106.5
click at [317, 119] on div at bounding box center [344, 108] width 377 height 43
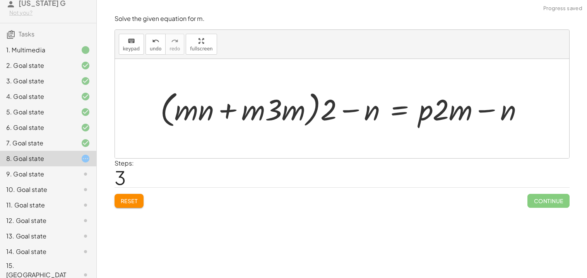
click at [227, 110] on div at bounding box center [344, 108] width 377 height 43
click at [357, 111] on div at bounding box center [344, 108] width 377 height 43
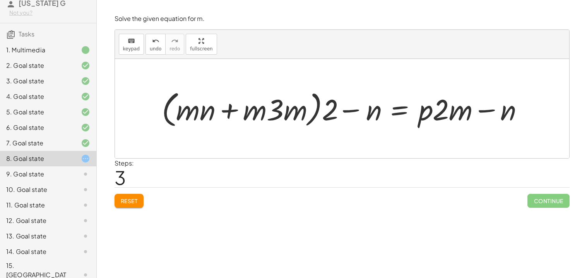
click at [357, 111] on div at bounding box center [344, 108] width 377 height 43
click at [489, 115] on div at bounding box center [344, 108] width 377 height 43
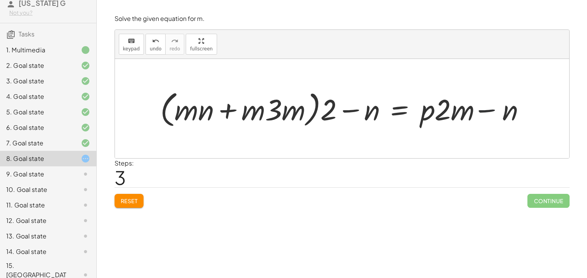
click at [489, 115] on div at bounding box center [344, 108] width 377 height 43
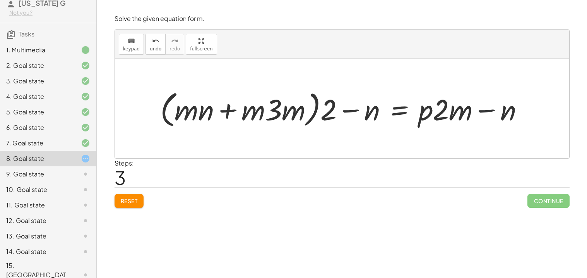
click at [489, 115] on div at bounding box center [344, 108] width 377 height 43
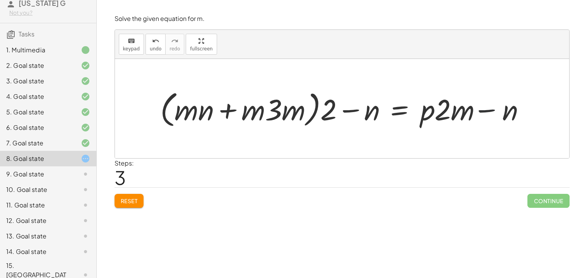
click at [489, 115] on div at bounding box center [344, 108] width 377 height 43
click at [129, 205] on button "Reset" at bounding box center [129, 201] width 29 height 14
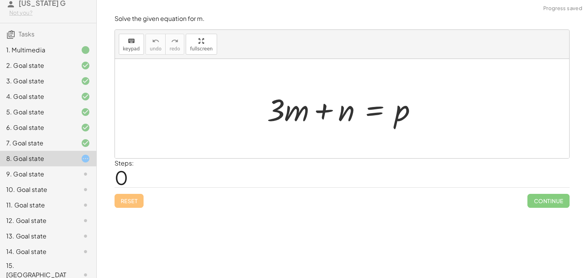
click at [338, 110] on div at bounding box center [345, 109] width 164 height 40
drag, startPoint x: 399, startPoint y: 115, endPoint x: 382, endPoint y: 106, distance: 18.9
click at [382, 106] on div at bounding box center [345, 109] width 164 height 40
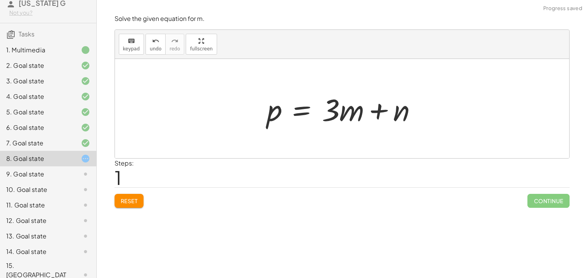
click at [132, 205] on button "Reset" at bounding box center [129, 201] width 29 height 14
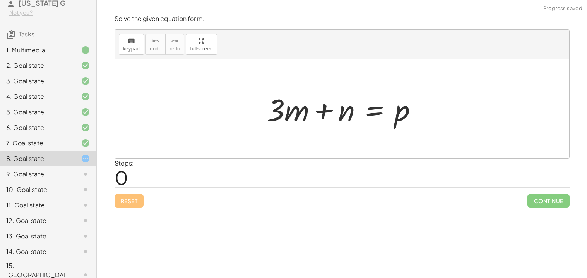
click at [373, 114] on div at bounding box center [345, 109] width 164 height 40
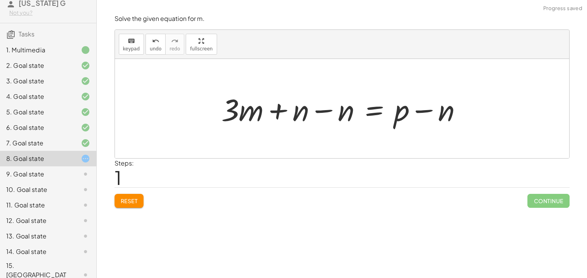
click at [321, 110] on div at bounding box center [345, 109] width 255 height 40
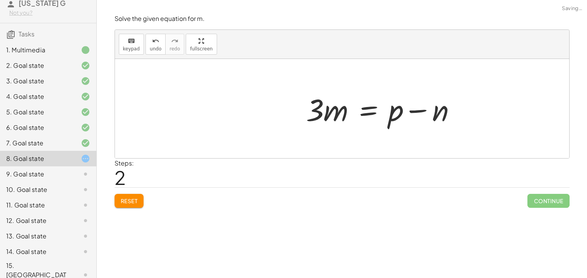
click at [423, 111] on div at bounding box center [384, 109] width 164 height 40
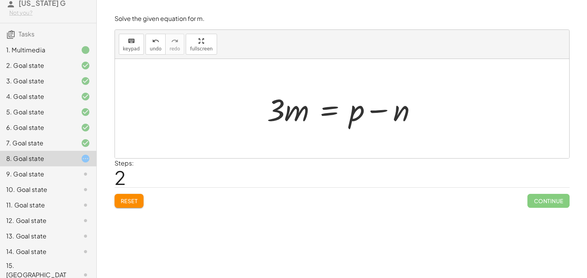
click at [331, 114] on div at bounding box center [345, 109] width 164 height 40
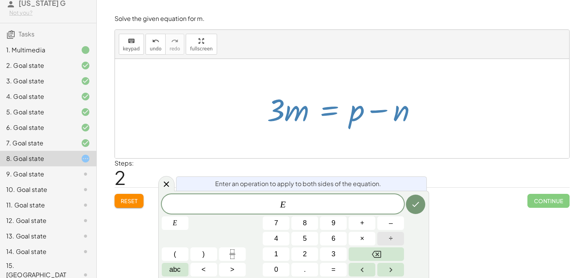
click at [389, 236] on span "÷" at bounding box center [391, 238] width 4 height 10
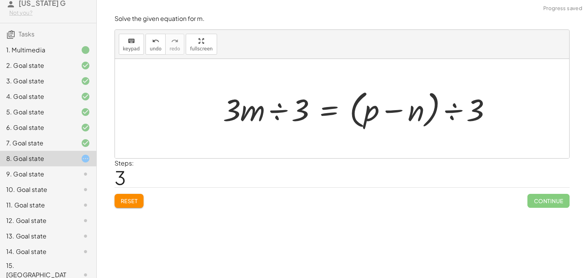
click at [276, 115] on div at bounding box center [360, 108] width 283 height 45
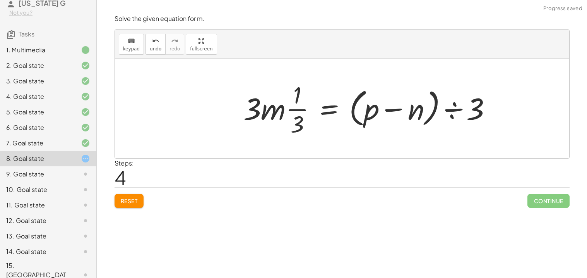
click at [455, 108] on div at bounding box center [371, 109] width 262 height 60
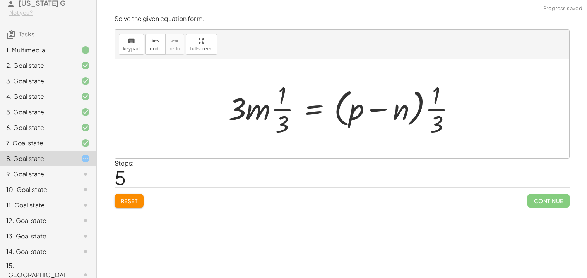
click at [443, 117] on div at bounding box center [344, 109] width 241 height 60
click at [441, 119] on div at bounding box center [344, 109] width 241 height 60
click at [283, 120] on div at bounding box center [344, 109] width 241 height 60
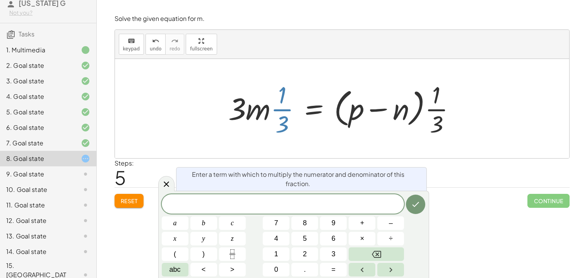
click at [423, 151] on div at bounding box center [342, 108] width 454 height 99
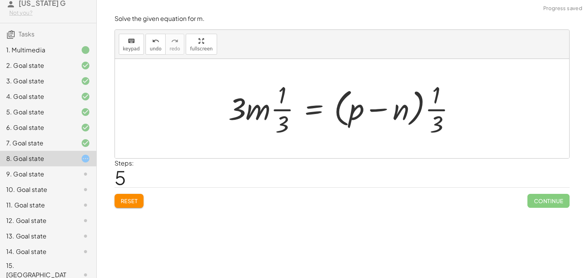
click at [276, 113] on div at bounding box center [344, 109] width 241 height 60
click at [290, 121] on div at bounding box center [344, 109] width 241 height 60
drag, startPoint x: 233, startPoint y: 109, endPoint x: 267, endPoint y: 106, distance: 34.2
click at [267, 106] on div at bounding box center [344, 109] width 241 height 60
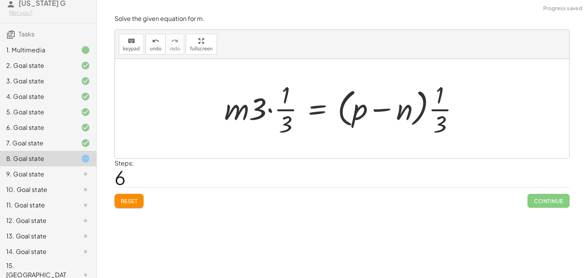
click at [269, 108] on div at bounding box center [345, 109] width 248 height 60
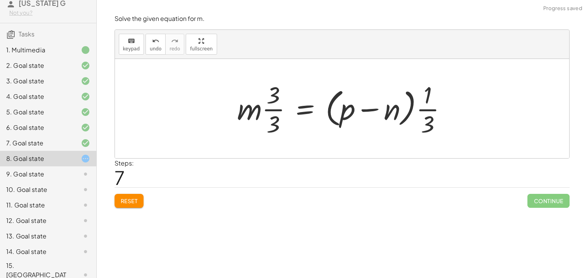
click at [269, 108] on div at bounding box center [345, 109] width 224 height 60
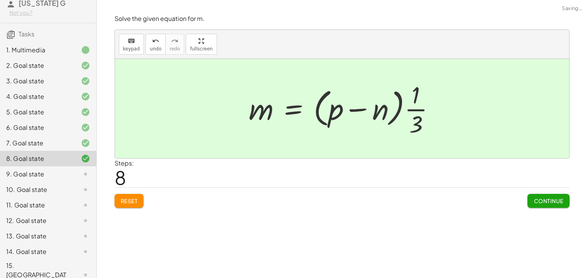
click at [0, 0] on div "Solve the given equation for m. keyboard keypad undo undo redo redo fullscreen …" at bounding box center [0, 0] width 0 height 0
